Goal: Information Seeking & Learning: Learn about a topic

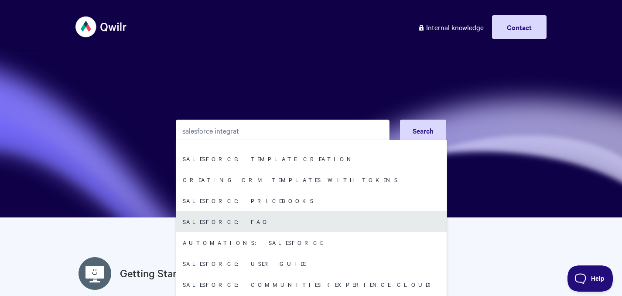
scroll to position [50, 0]
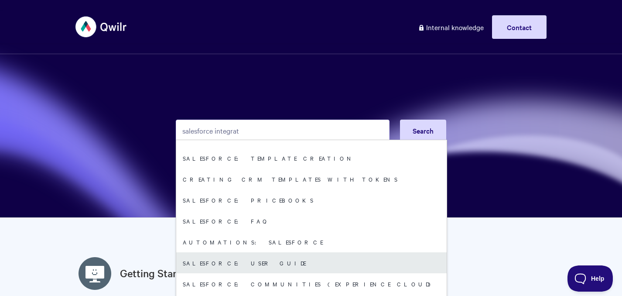
type input "salesforce integrat"
click at [237, 252] on link "Salesforce: User Guide" at bounding box center [311, 262] width 271 height 21
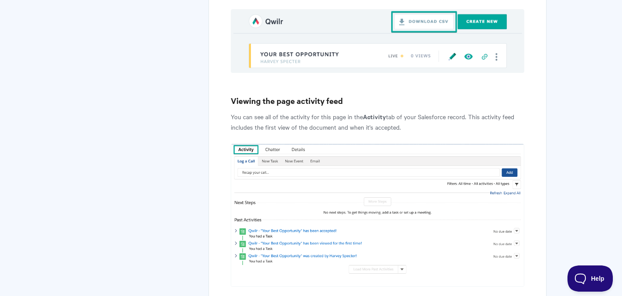
scroll to position [3558, 0]
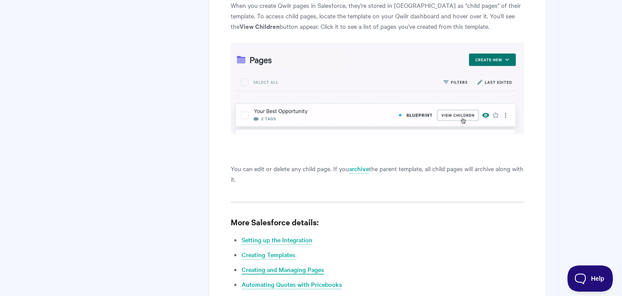
click at [278, 265] on link "Creating and Managing Pages" at bounding box center [283, 270] width 82 height 10
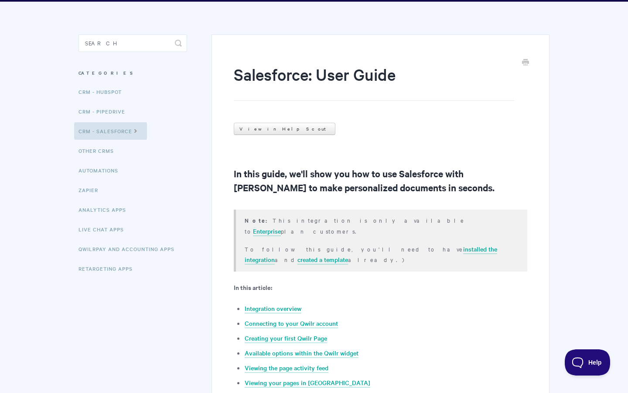
scroll to position [0, 0]
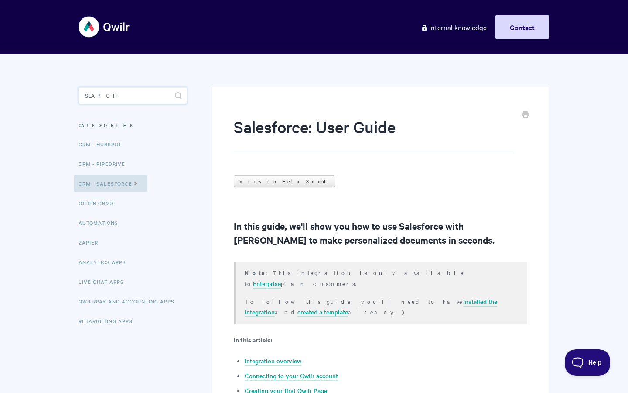
click at [108, 91] on input "Search" at bounding box center [133, 95] width 109 height 17
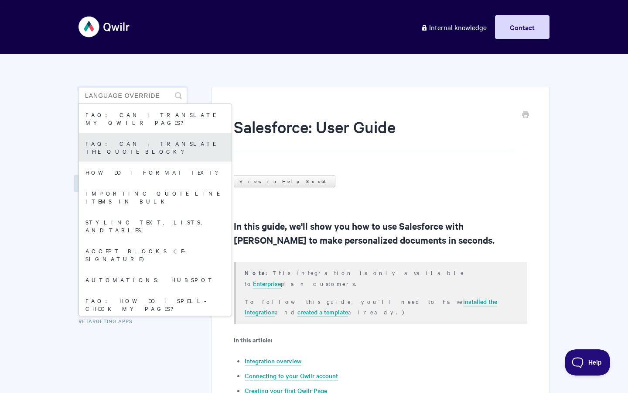
type input "language override"
click at [128, 134] on link "FAQ: Can I translate the Quote Block?" at bounding box center [155, 147] width 153 height 29
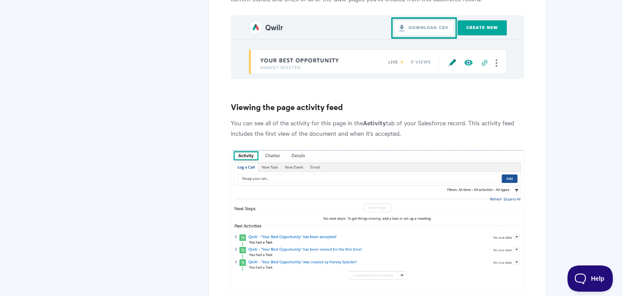
scroll to position [3558, 0]
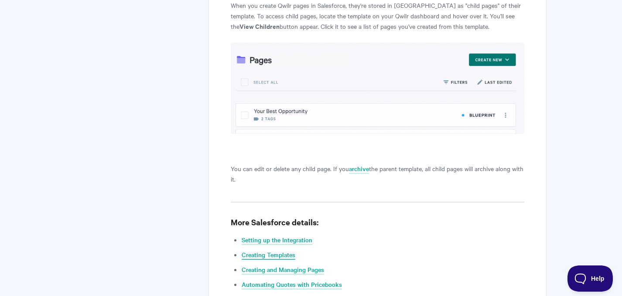
click at [277, 250] on link "Creating Templates" at bounding box center [269, 255] width 54 height 10
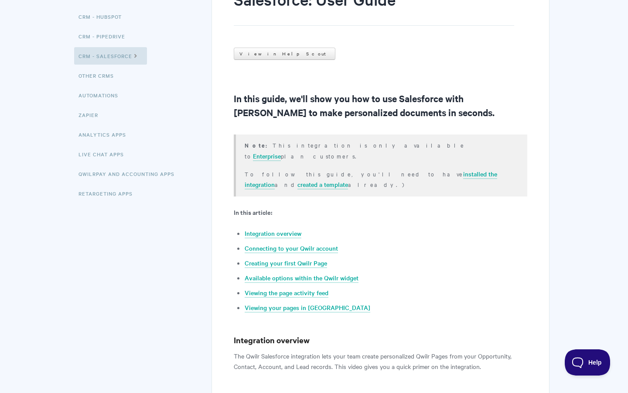
scroll to position [0, 0]
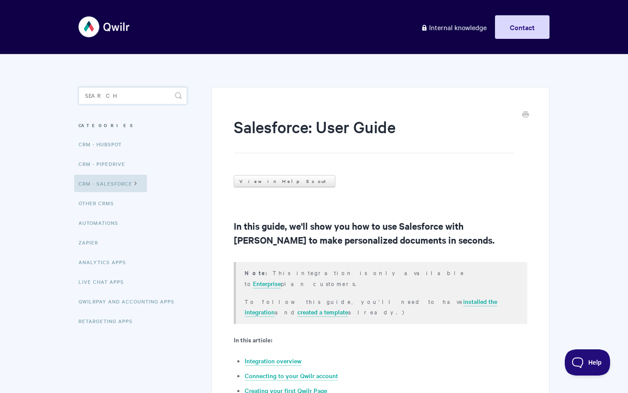
click at [113, 92] on input "Search" at bounding box center [133, 95] width 109 height 17
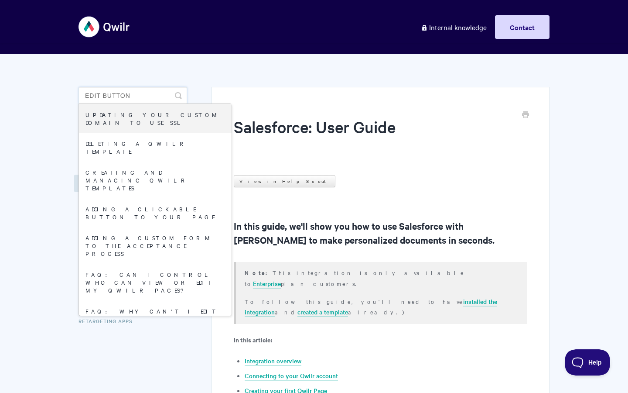
drag, startPoint x: 103, startPoint y: 96, endPoint x: 72, endPoint y: 93, distance: 30.7
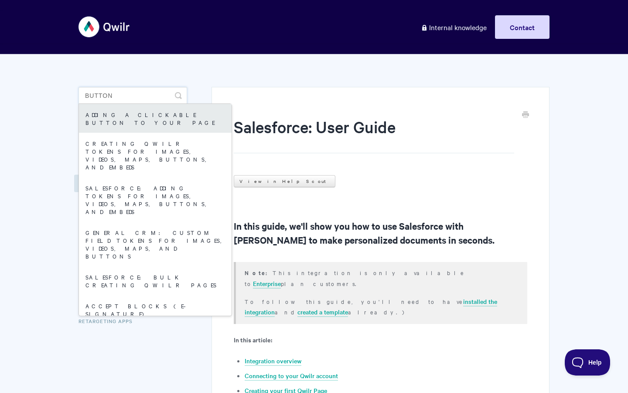
type input "button"
click at [115, 120] on link "Adding a Clickable Button to your Page" at bounding box center [155, 118] width 153 height 29
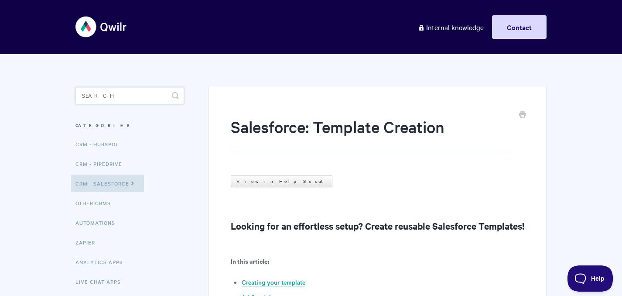
click at [87, 100] on input "Search" at bounding box center [129, 95] width 109 height 17
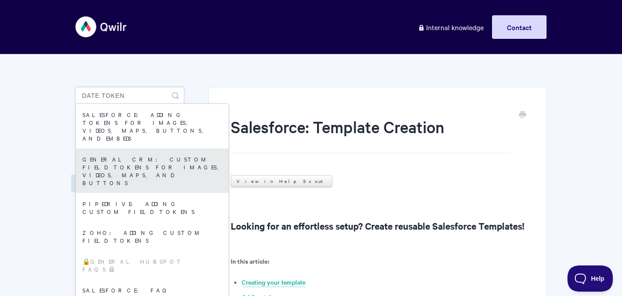
type input "date token"
click at [106, 148] on link "General CRM: Custom field tokens for images, videos, maps, and buttons" at bounding box center [152, 170] width 153 height 45
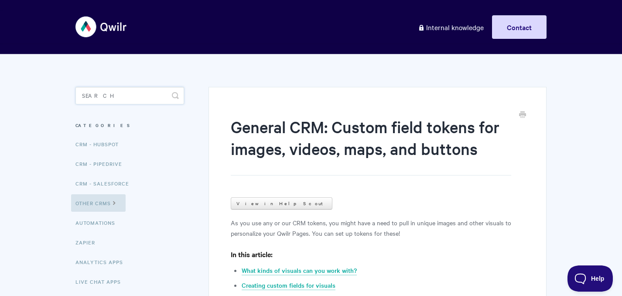
click at [97, 93] on input "Search" at bounding box center [129, 95] width 109 height 17
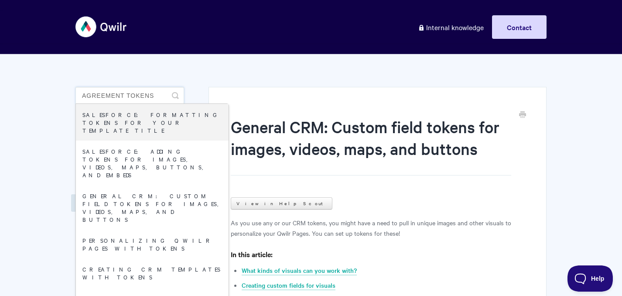
drag, startPoint x: 128, startPoint y: 94, endPoint x: 194, endPoint y: 100, distance: 66.2
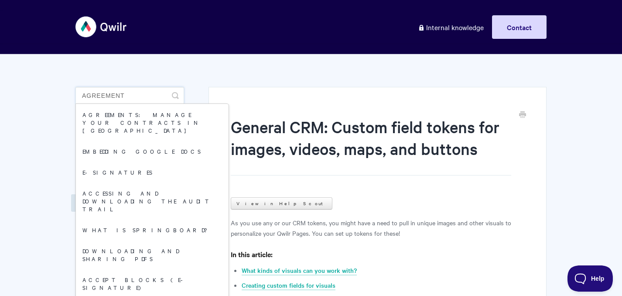
type input "agreement"
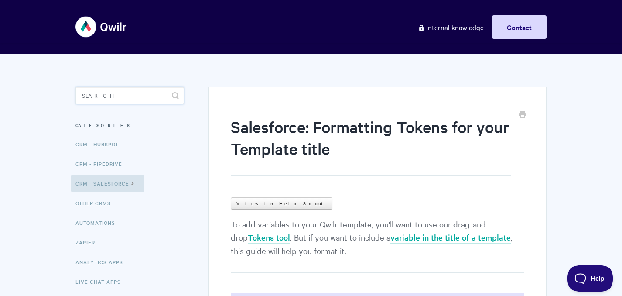
click at [106, 96] on input "Search" at bounding box center [129, 95] width 109 height 17
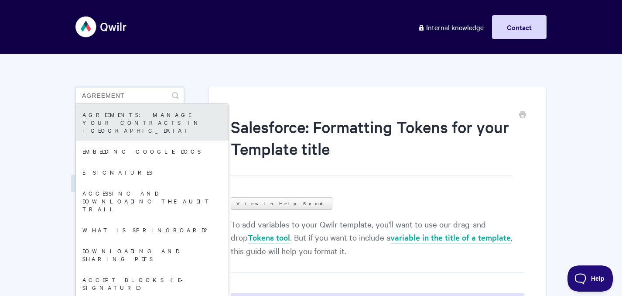
type input "agreement"
click at [121, 117] on link "Agreements: Manage your Contracts in [GEOGRAPHIC_DATA]" at bounding box center [152, 122] width 153 height 37
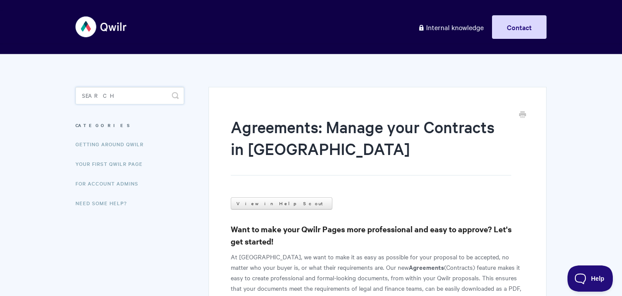
click at [122, 97] on input "Search" at bounding box center [129, 95] width 109 height 17
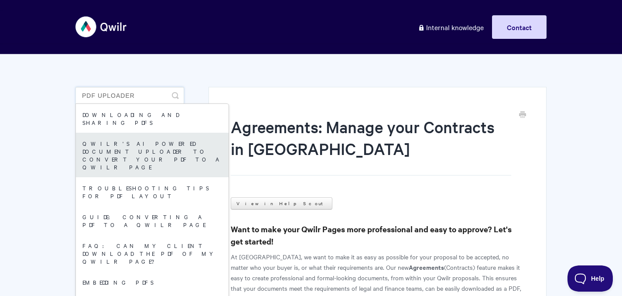
type input "pdf uploader"
click at [135, 139] on link "Qwilr's AI Powered Document Uploader to Convert your PDF to a Qwilr Page" at bounding box center [152, 155] width 153 height 45
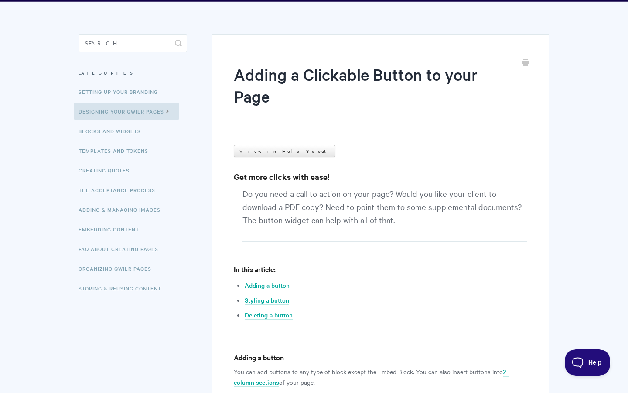
scroll to position [53, 0]
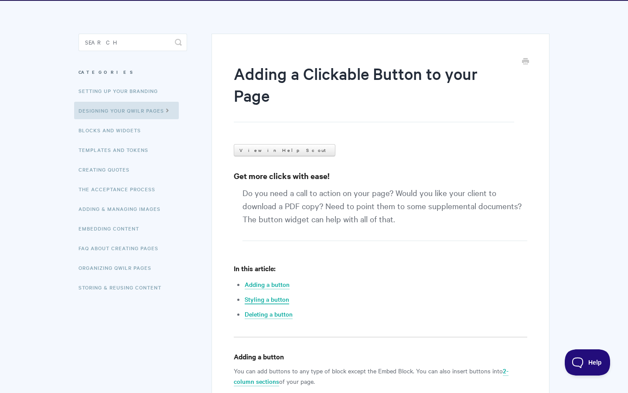
click at [258, 300] on link "Styling a button" at bounding box center [267, 300] width 45 height 10
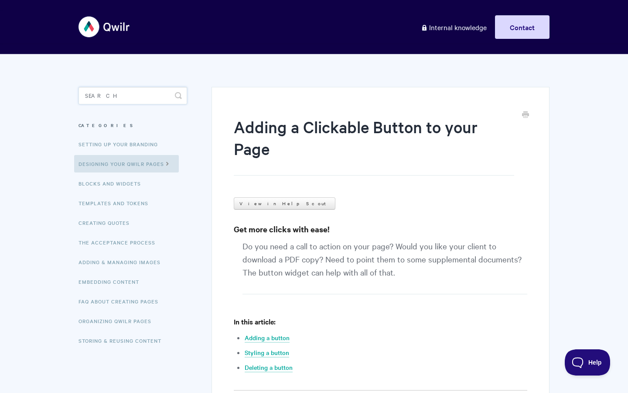
click at [105, 88] on input "Search" at bounding box center [133, 95] width 109 height 17
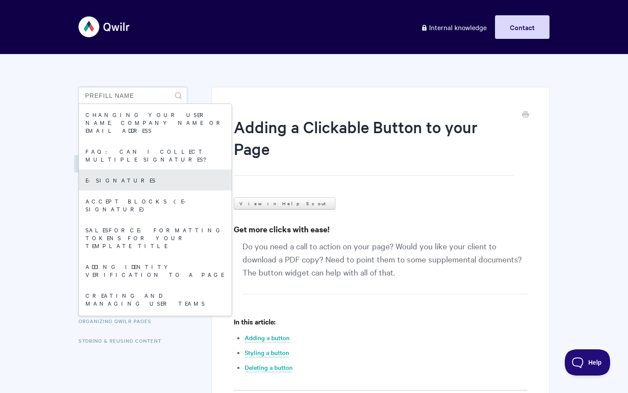
type input "prefill name"
click at [127, 169] on link "E-signatures" at bounding box center [155, 179] width 153 height 21
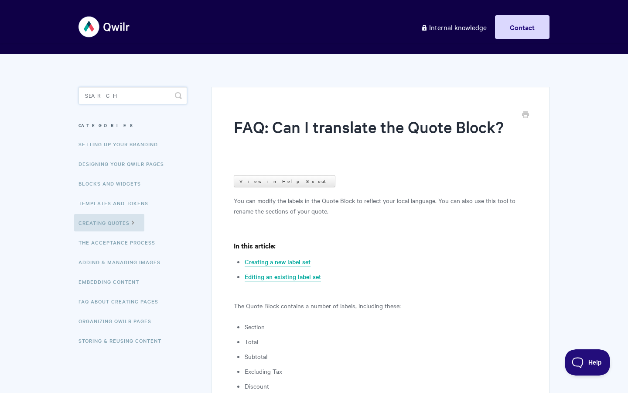
click at [133, 94] on input "Search" at bounding box center [133, 95] width 109 height 17
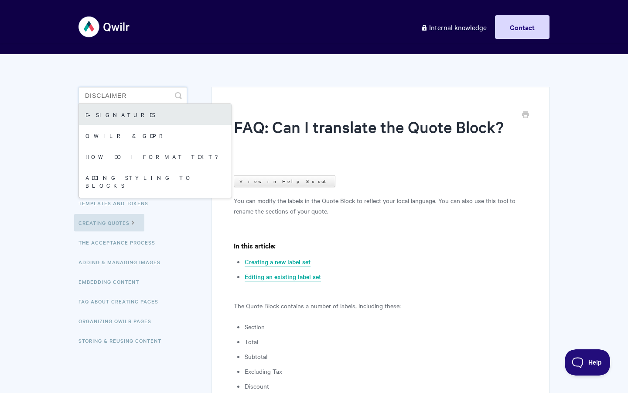
type input "disclaimer"
click at [134, 118] on link "E-signatures" at bounding box center [155, 114] width 153 height 21
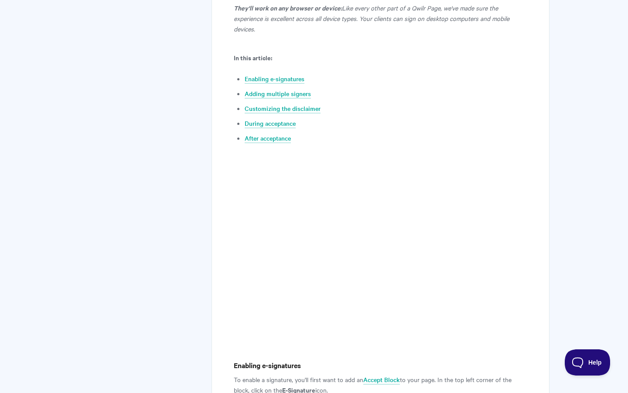
scroll to position [441, 0]
click at [272, 88] on link "Adding multiple signers" at bounding box center [278, 93] width 66 height 10
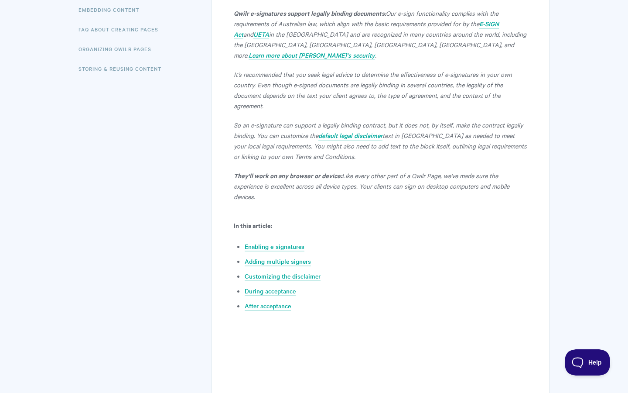
scroll to position [272, 0]
click at [267, 256] on link "Adding multiple signers" at bounding box center [278, 261] width 66 height 10
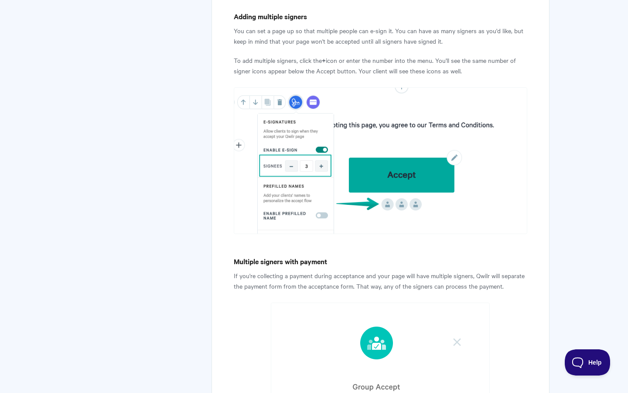
scroll to position [0, 0]
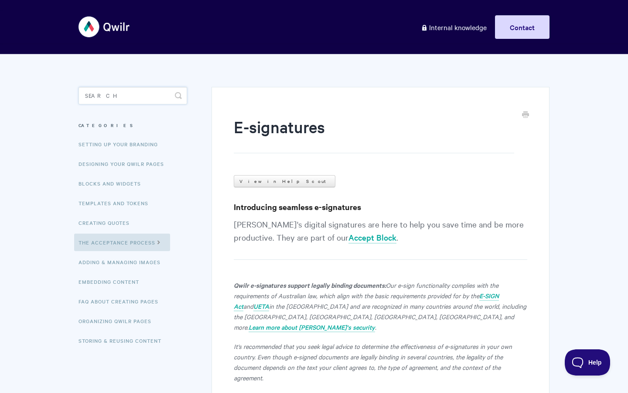
click at [135, 93] on input "Search" at bounding box center [133, 95] width 109 height 17
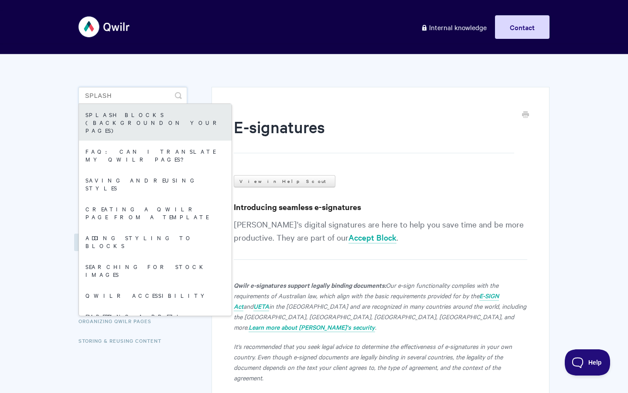
type input "splash"
click at [142, 120] on link "Splash Blocks (Background on your Pages)" at bounding box center [155, 122] width 153 height 37
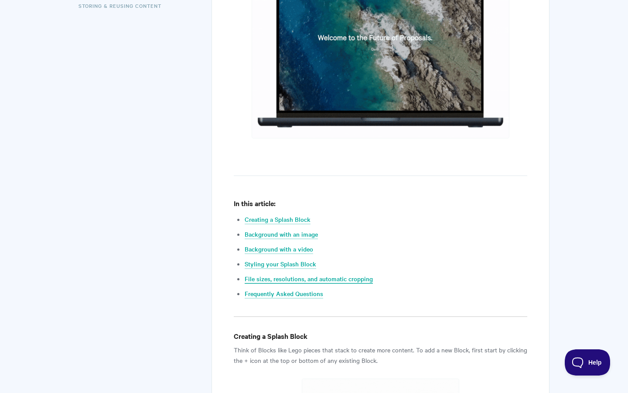
click at [295, 279] on link "File sizes, resolutions, and automatic cropping" at bounding box center [309, 279] width 128 height 10
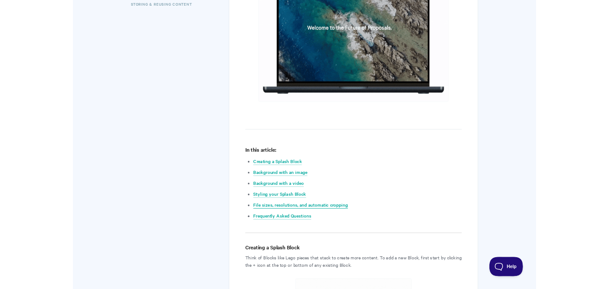
scroll to position [3826, 0]
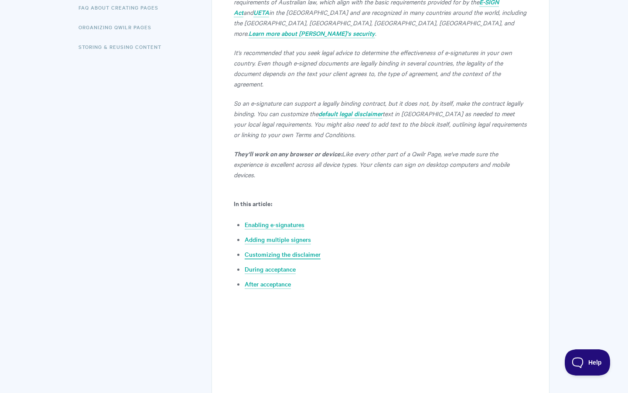
click at [269, 250] on link "Customizing the disclaimer" at bounding box center [283, 255] width 76 height 10
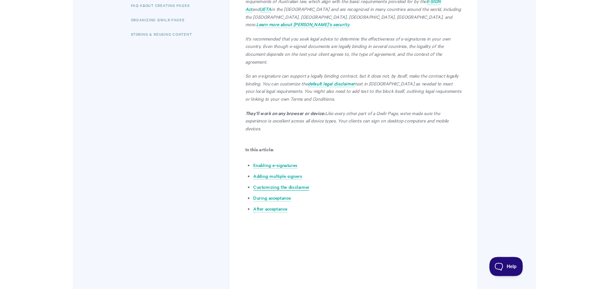
scroll to position [2107, 0]
